Goal: Transaction & Acquisition: Purchase product/service

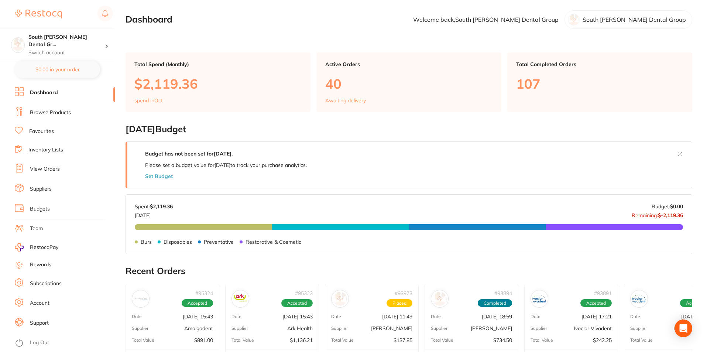
click at [59, 117] on li "Browse Products" at bounding box center [65, 112] width 100 height 11
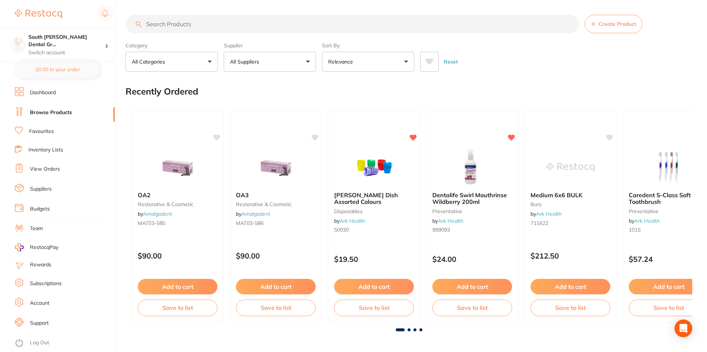
click at [290, 58] on button "All Suppliers" at bounding box center [270, 62] width 92 height 20
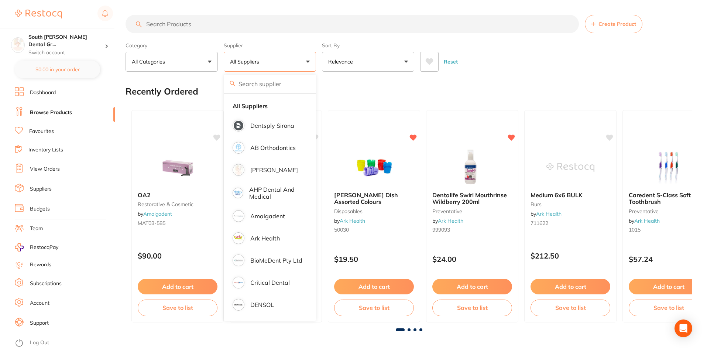
click at [290, 58] on button "All Suppliers" at bounding box center [270, 62] width 92 height 20
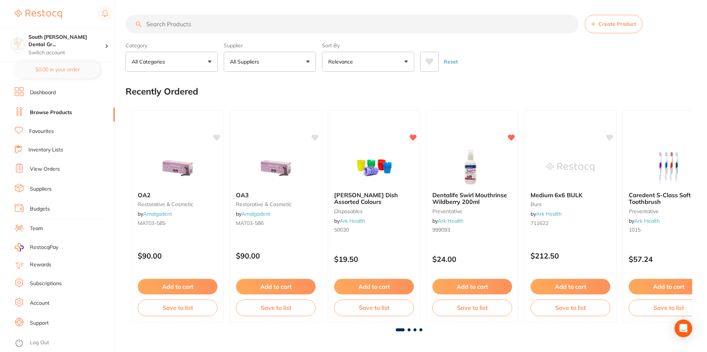
click at [304, 63] on button "All Suppliers" at bounding box center [270, 62] width 92 height 20
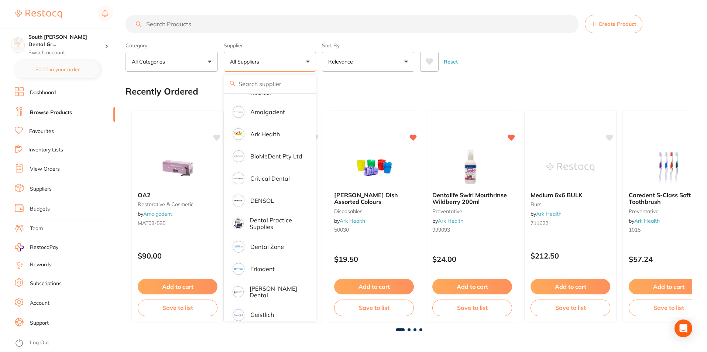
scroll to position [111, 0]
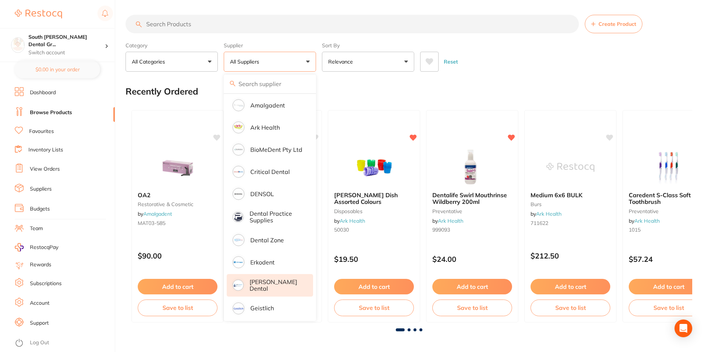
click at [251, 283] on p "[PERSON_NAME] Dental" at bounding box center [275, 285] width 53 height 14
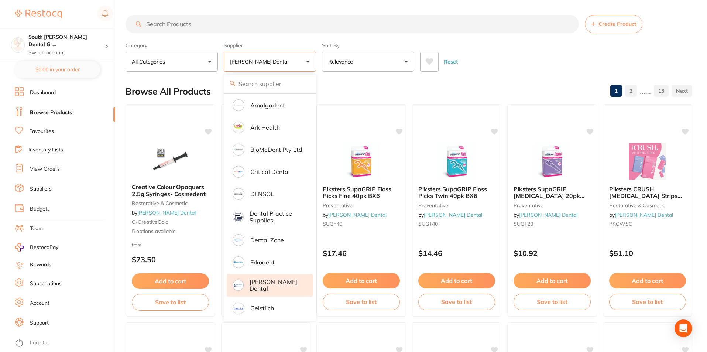
click at [540, 70] on div "Reset" at bounding box center [553, 59] width 266 height 26
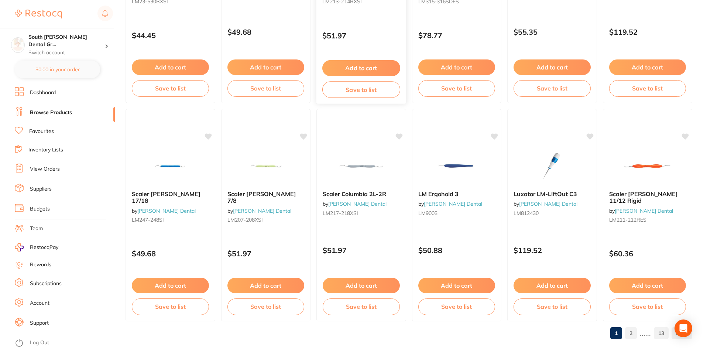
scroll to position [1748, 0]
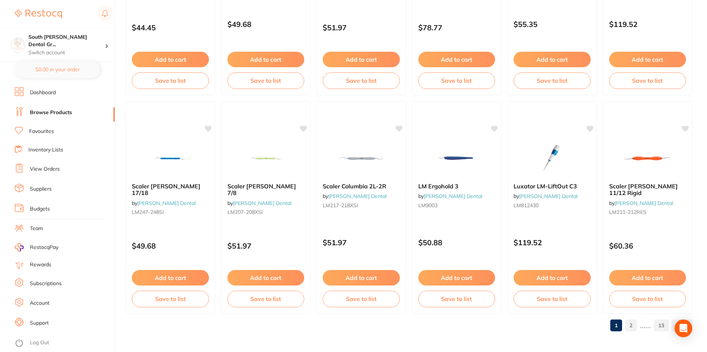
click at [636, 325] on link "2" at bounding box center [631, 325] width 12 height 15
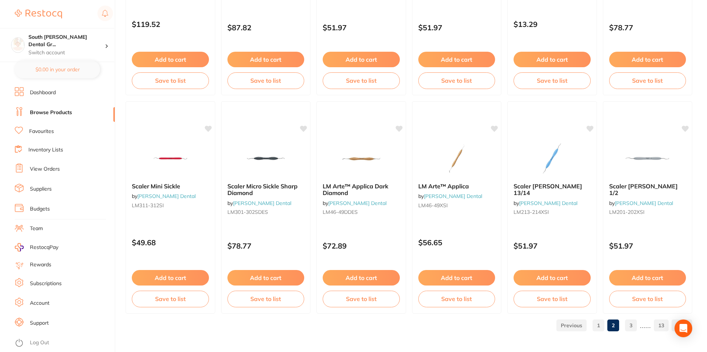
click at [636, 324] on link "3" at bounding box center [631, 325] width 12 height 15
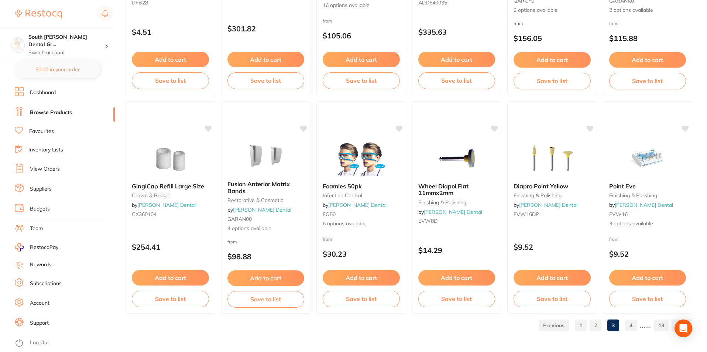
click at [632, 323] on link "4" at bounding box center [631, 325] width 12 height 15
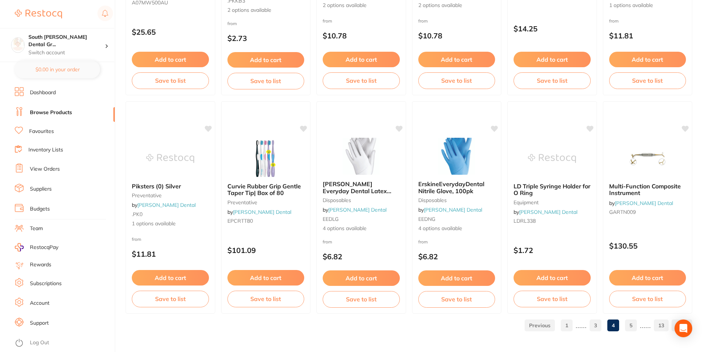
click at [635, 326] on link "5" at bounding box center [631, 325] width 12 height 15
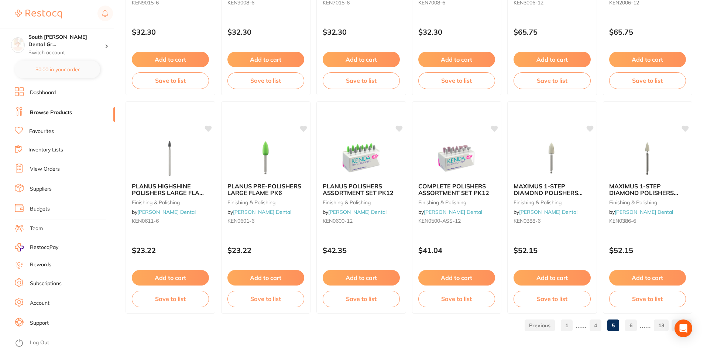
click at [628, 326] on link "6" at bounding box center [631, 325] width 12 height 15
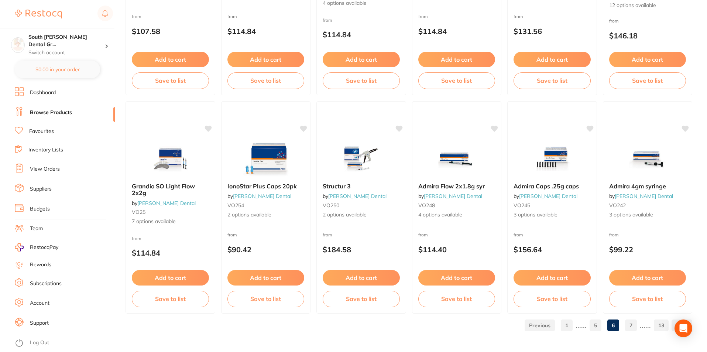
click at [630, 324] on link "7" at bounding box center [631, 325] width 12 height 15
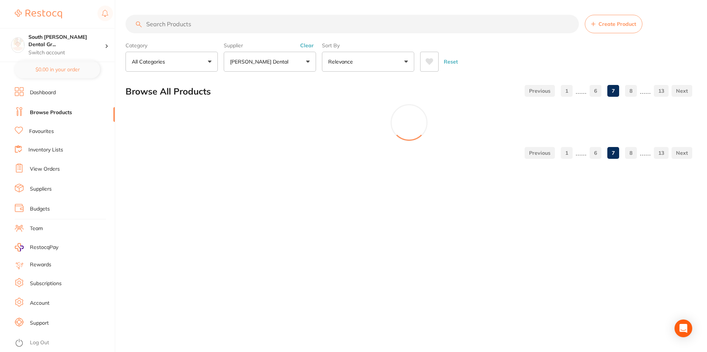
scroll to position [0, 0]
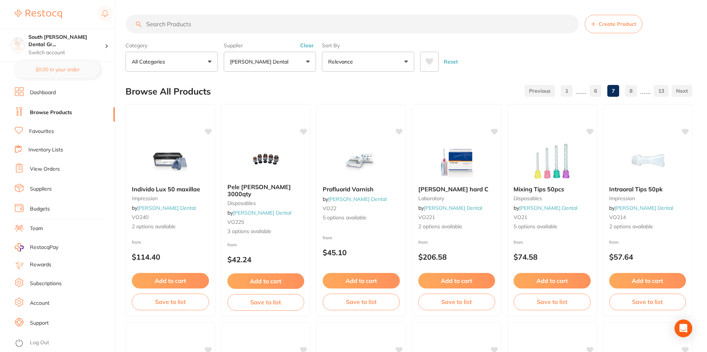
click at [248, 27] on input "search" at bounding box center [351, 24] width 453 height 18
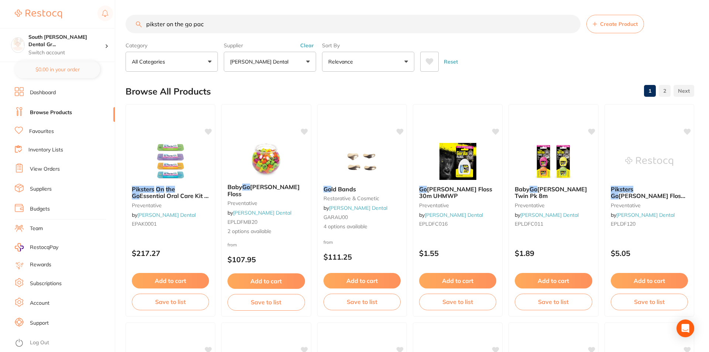
scroll to position [111, 0]
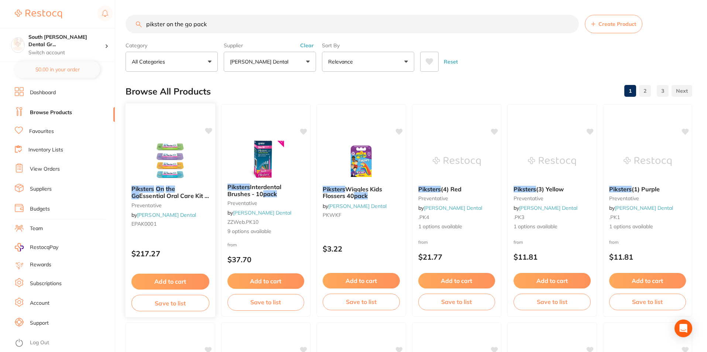
click at [185, 165] on img at bounding box center [170, 160] width 48 height 37
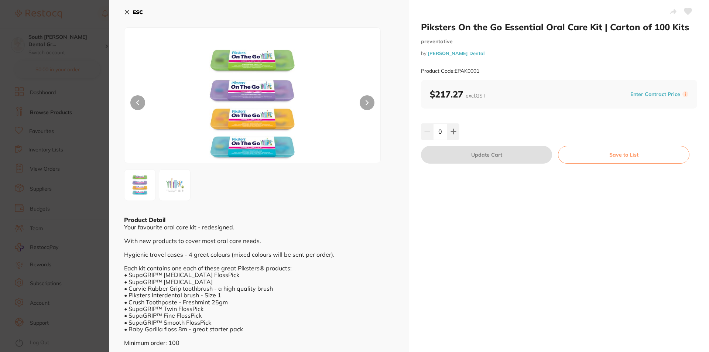
click at [369, 97] on button at bounding box center [366, 102] width 15 height 15
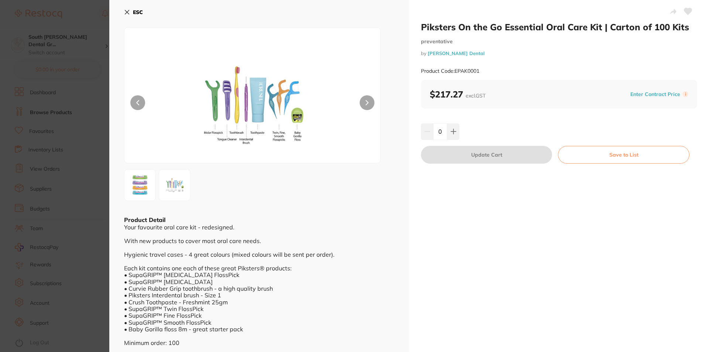
click at [372, 108] on div at bounding box center [252, 95] width 256 height 136
click at [372, 106] on button at bounding box center [366, 102] width 15 height 15
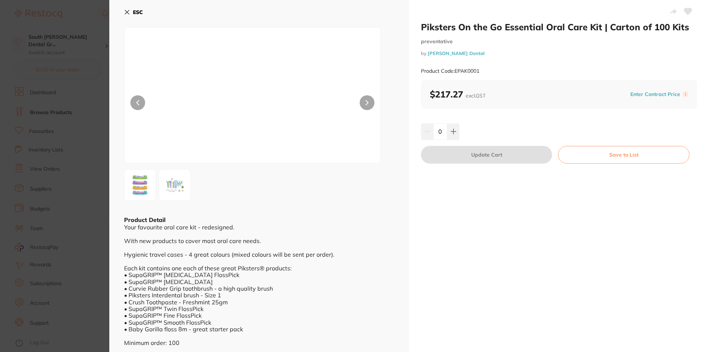
click at [370, 103] on button at bounding box center [366, 102] width 15 height 15
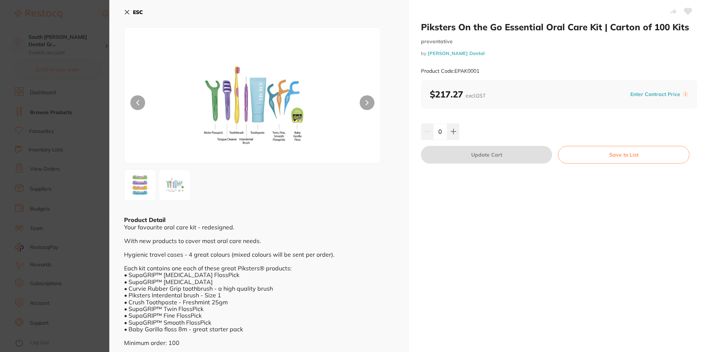
click at [370, 103] on button at bounding box center [366, 102] width 15 height 15
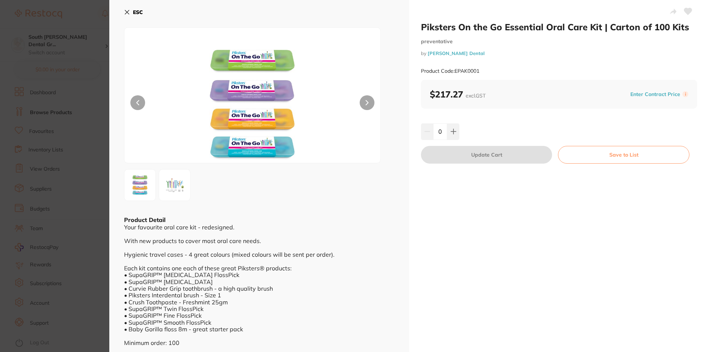
click at [130, 13] on button "ESC" at bounding box center [133, 12] width 19 height 13
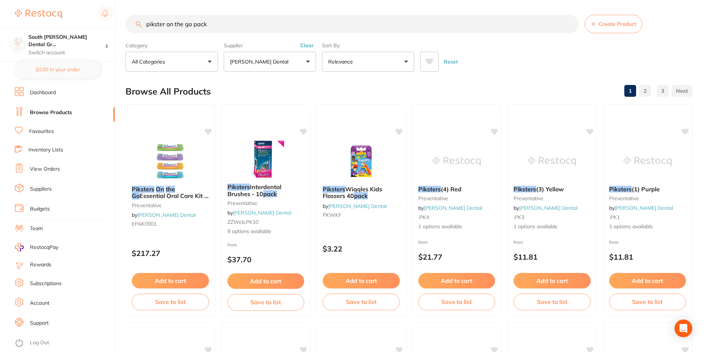
click at [231, 22] on input "pikster on the go pack" at bounding box center [351, 24] width 453 height 18
click at [230, 20] on input "pikster on the go pack" at bounding box center [351, 24] width 453 height 18
click at [230, 19] on input "pikster on the go pack" at bounding box center [351, 24] width 453 height 18
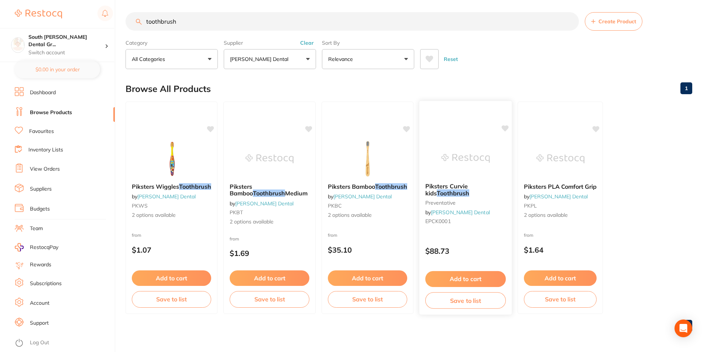
scroll to position [3, 0]
type input "toothbrush"
click at [282, 56] on button "[PERSON_NAME] Dental" at bounding box center [270, 59] width 92 height 20
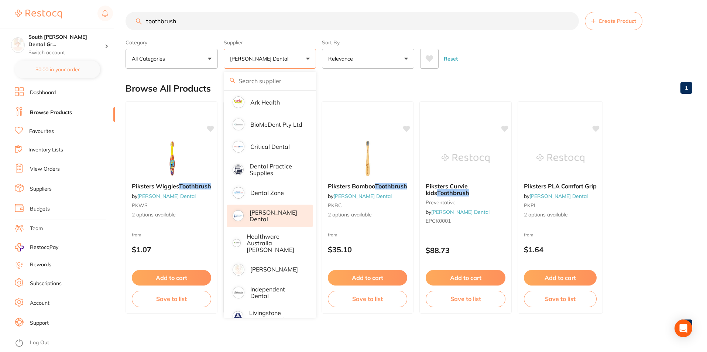
click at [261, 218] on p "[PERSON_NAME] Dental" at bounding box center [275, 216] width 53 height 14
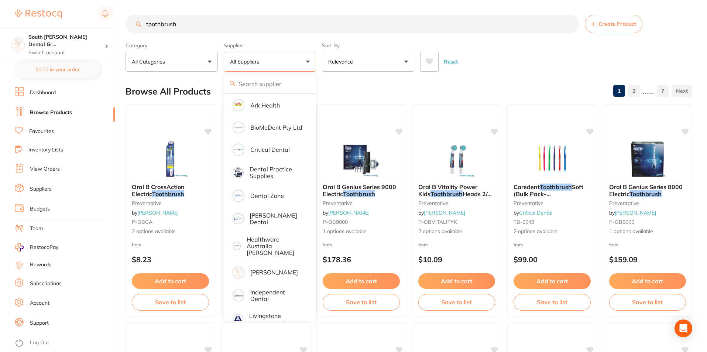
click at [423, 87] on div "Browse All Products 1 2 ...... 7" at bounding box center [408, 91] width 567 height 25
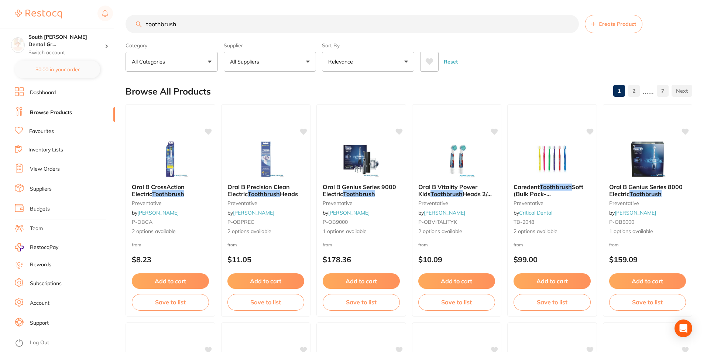
click at [40, 136] on li "Favourites" at bounding box center [65, 132] width 100 height 10
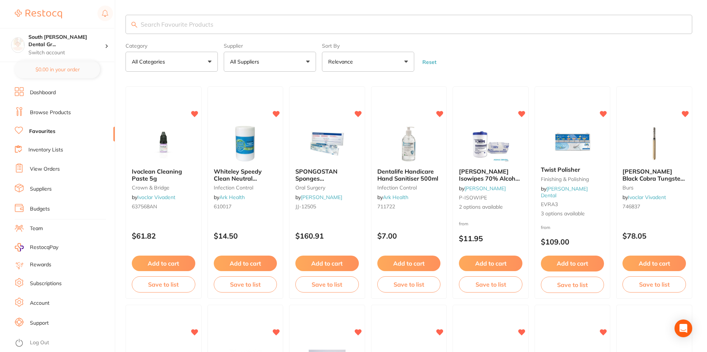
click at [203, 34] on section "Category All Categories All Categories anaesthetic articulating burs crown & br…" at bounding box center [408, 43] width 567 height 57
click at [217, 27] on input "search" at bounding box center [408, 24] width 567 height 19
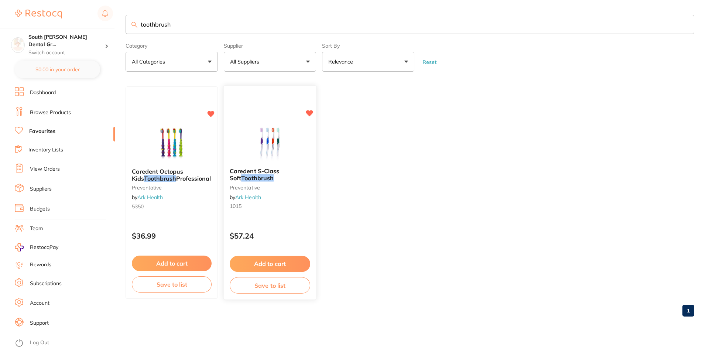
click at [269, 133] on img at bounding box center [269, 143] width 48 height 37
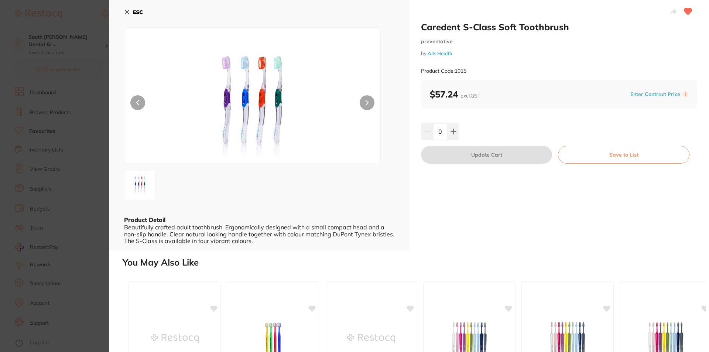
click at [130, 12] on icon at bounding box center [127, 12] width 6 height 6
drag, startPoint x: 128, startPoint y: 14, endPoint x: 139, endPoint y: 15, distance: 10.8
click at [132, 15] on button "ESC" at bounding box center [133, 12] width 19 height 13
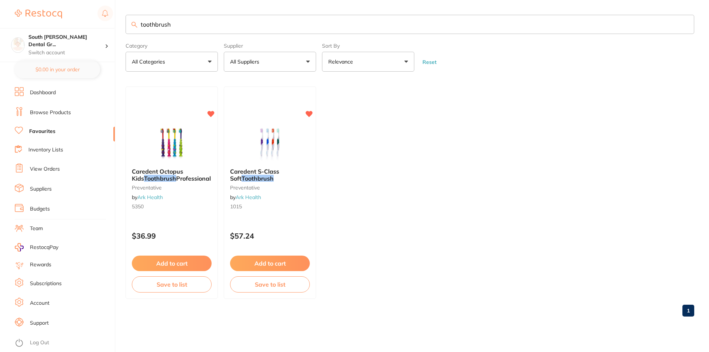
click at [244, 24] on input "toothbrush" at bounding box center [409, 24] width 568 height 19
click at [244, 22] on input "toothbrush" at bounding box center [409, 24] width 568 height 19
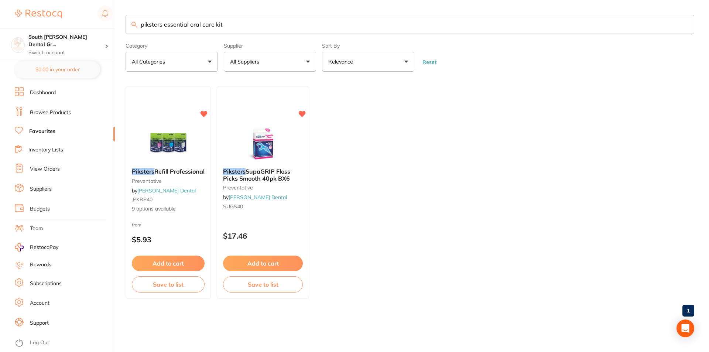
drag, startPoint x: 280, startPoint y: 23, endPoint x: 274, endPoint y: 23, distance: 5.9
click at [274, 23] on input "piksters essential oral care kit" at bounding box center [409, 24] width 568 height 19
drag, startPoint x: 274, startPoint y: 23, endPoint x: 128, endPoint y: 21, distance: 146.2
click at [128, 21] on input "piksters essential oral care kit" at bounding box center [409, 24] width 568 height 19
type input "pikster on the go"
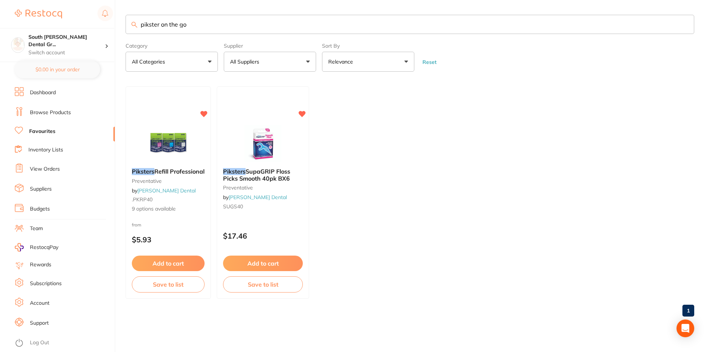
click at [190, 23] on input "pikster on the go" at bounding box center [409, 24] width 568 height 19
click at [61, 92] on li "Dashboard" at bounding box center [65, 92] width 100 height 11
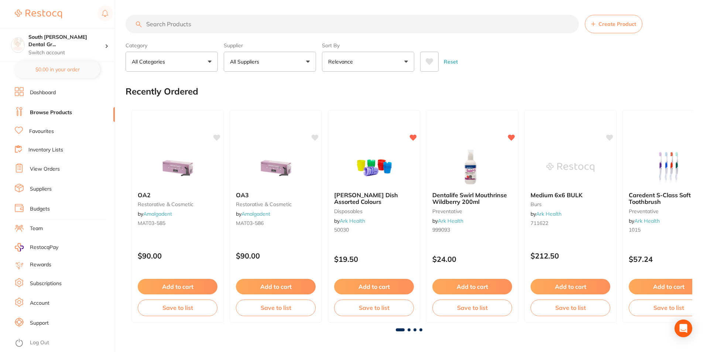
click at [152, 23] on input "search" at bounding box center [351, 24] width 453 height 18
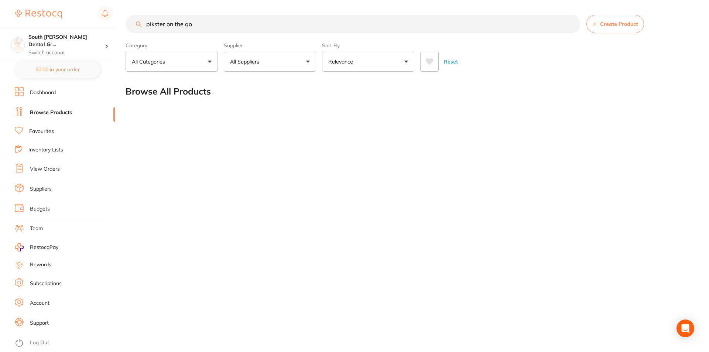
type input "pikster on the go"
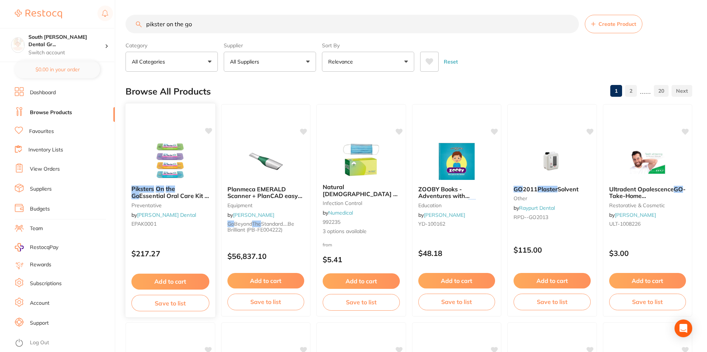
click at [158, 144] on img at bounding box center [170, 160] width 48 height 37
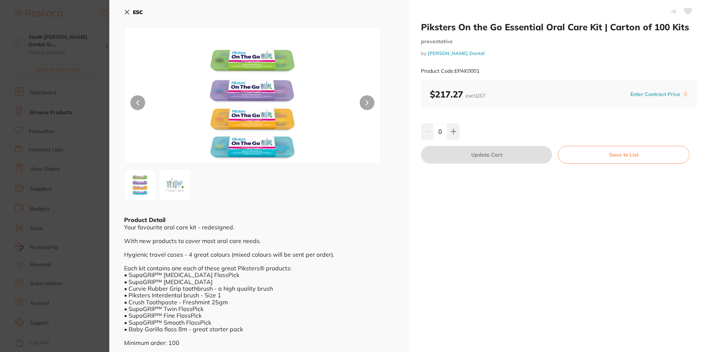
click at [131, 13] on button "ESC" at bounding box center [133, 12] width 19 height 13
